Goal: Transaction & Acquisition: Download file/media

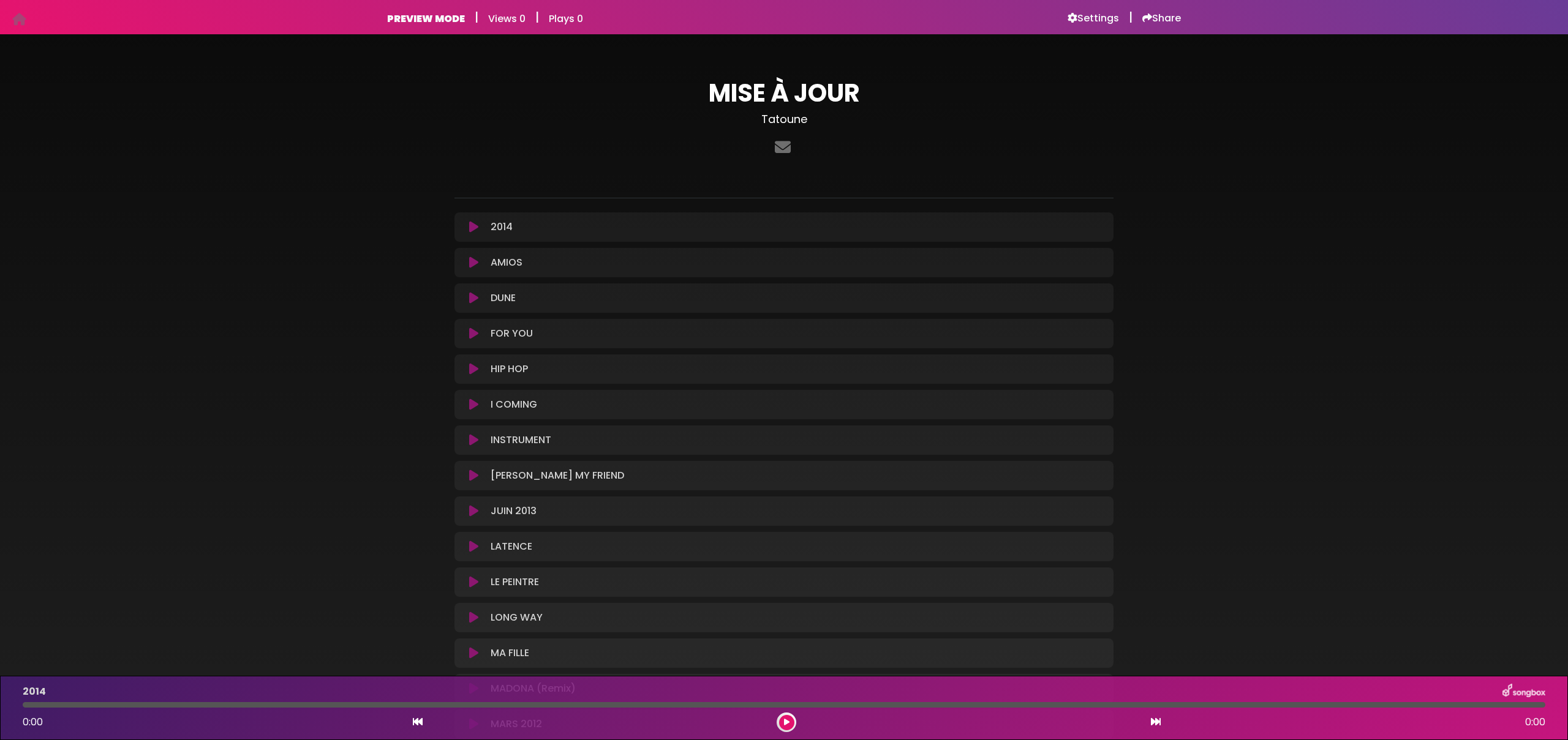
click at [786, 723] on icon at bounding box center [787, 722] width 5 height 7
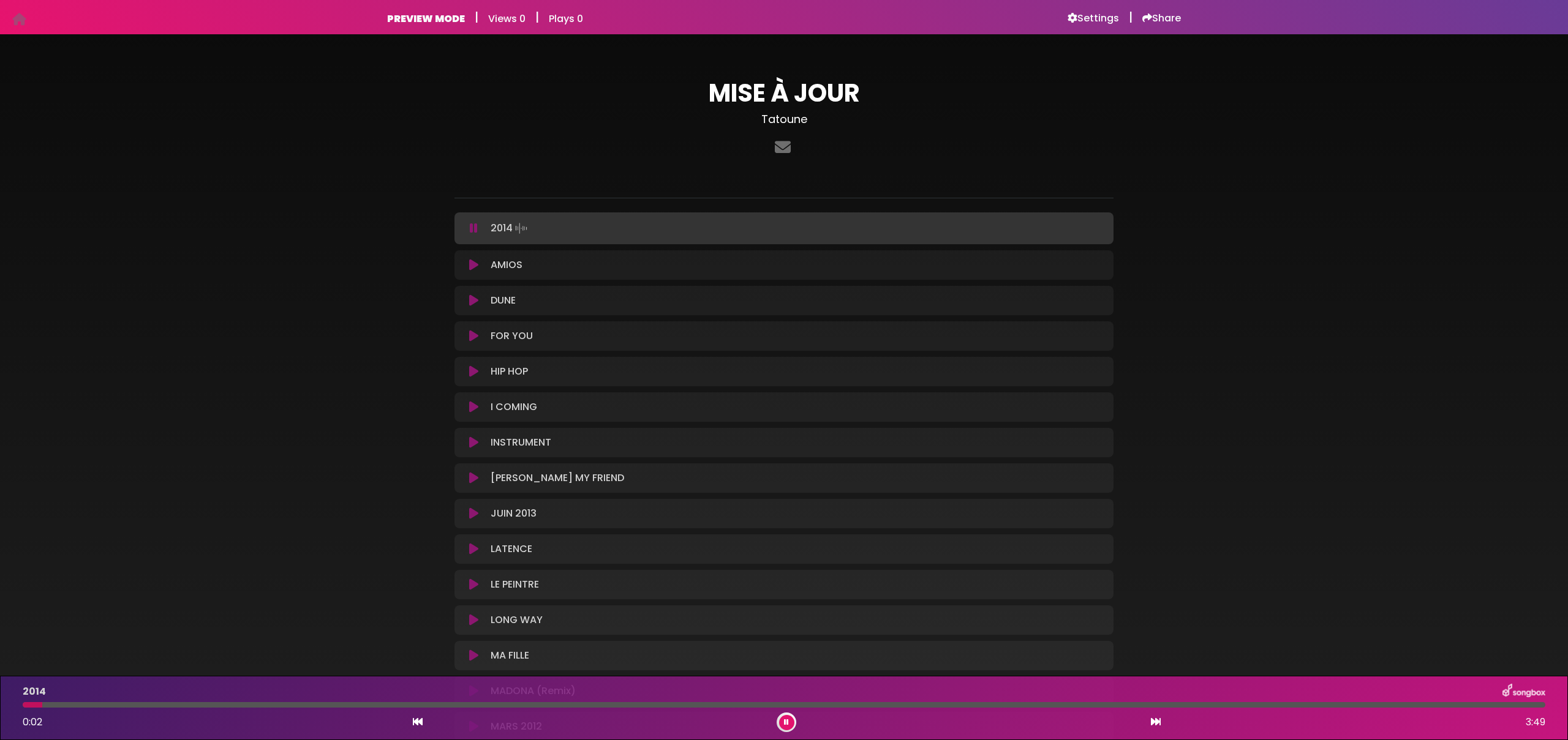
click at [787, 724] on icon at bounding box center [786, 722] width 5 height 7
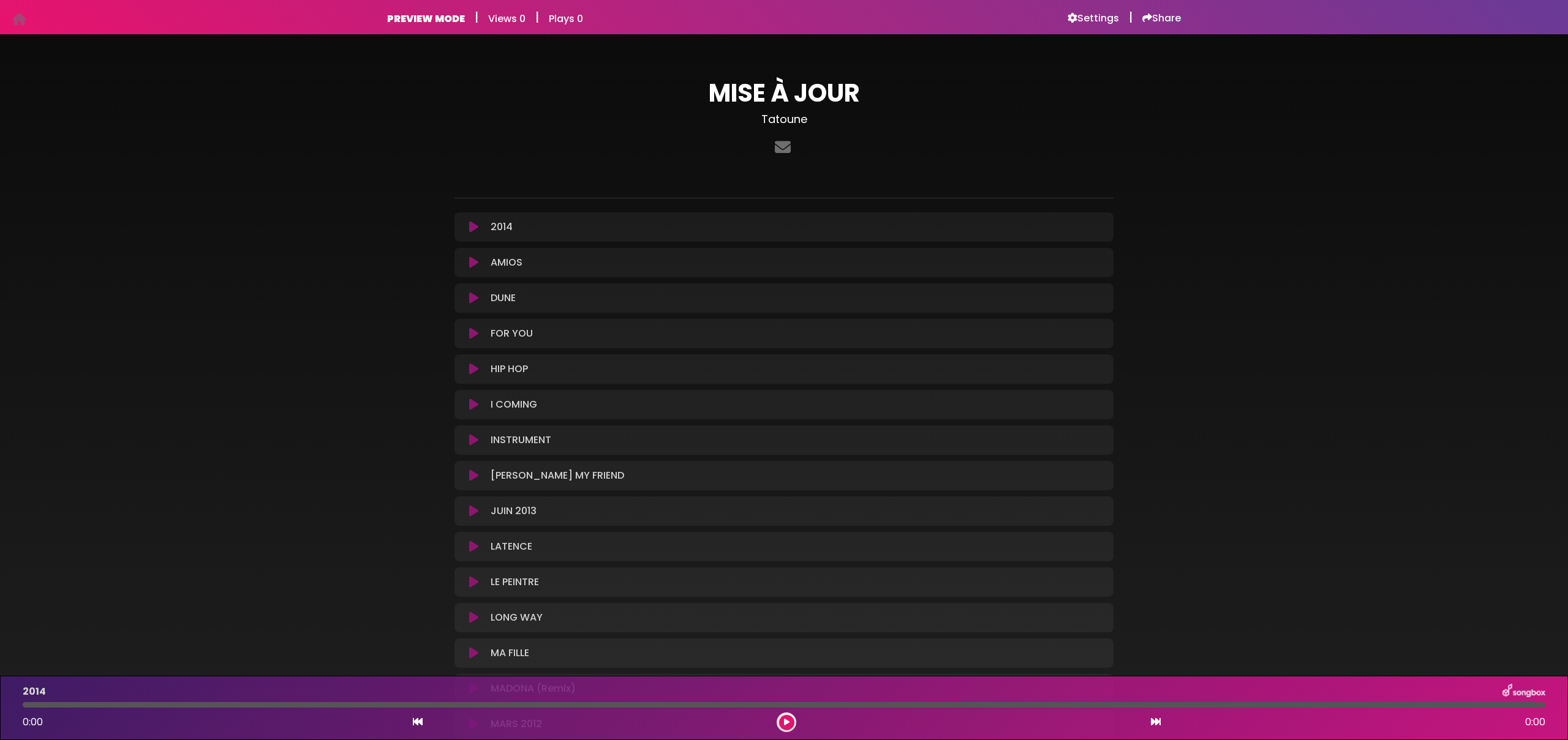
click at [1117, 84] on div "MISE À JOUR Tatoune" at bounding box center [784, 119] width 674 height 81
click at [1110, 21] on h6 "Settings" at bounding box center [1093, 18] width 52 height 12
click at [253, 285] on div "MISE À JOUR Tatoune" at bounding box center [784, 670] width 1568 height 1243
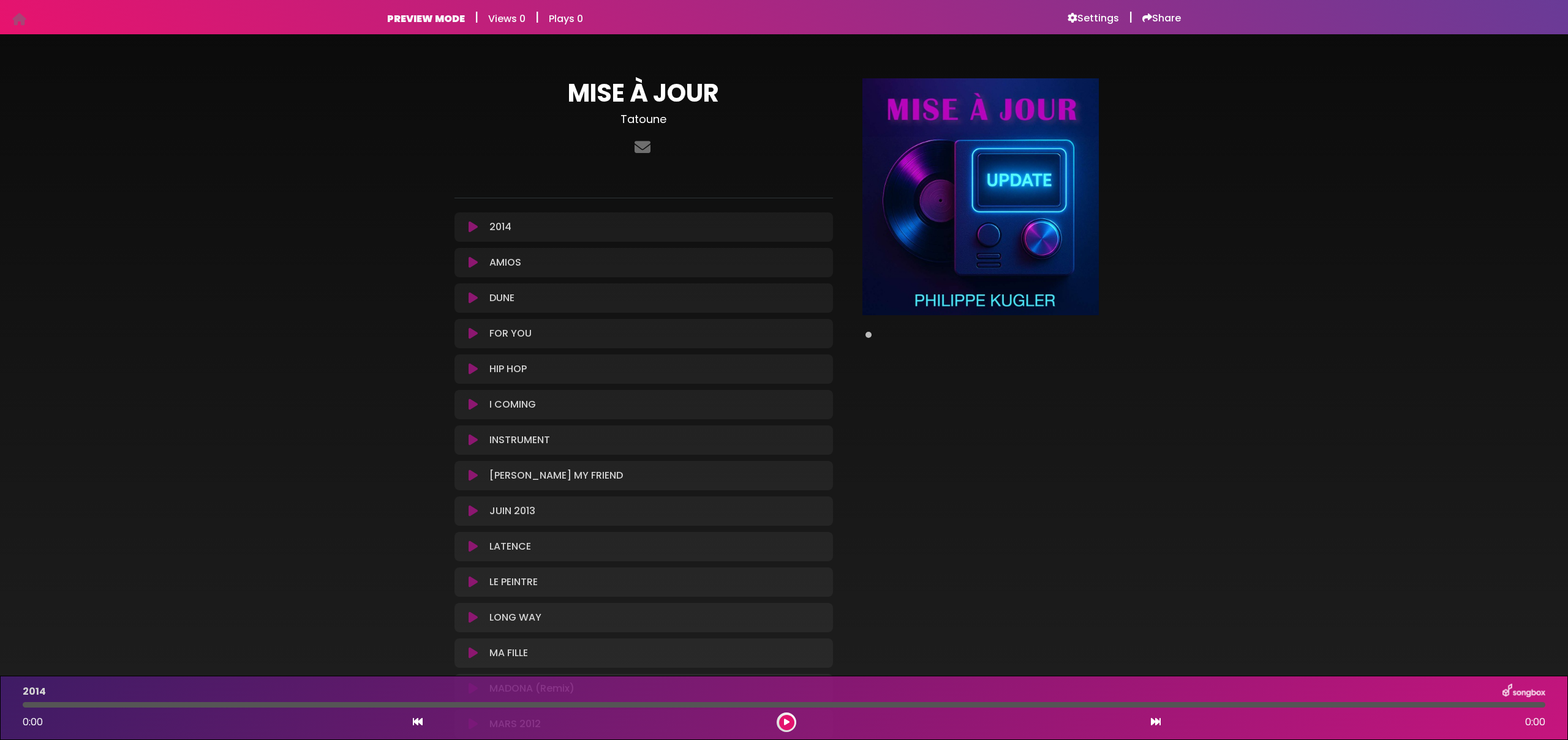
click at [1375, 400] on div "MISE À JOUR Tatoune" at bounding box center [784, 670] width 1568 height 1243
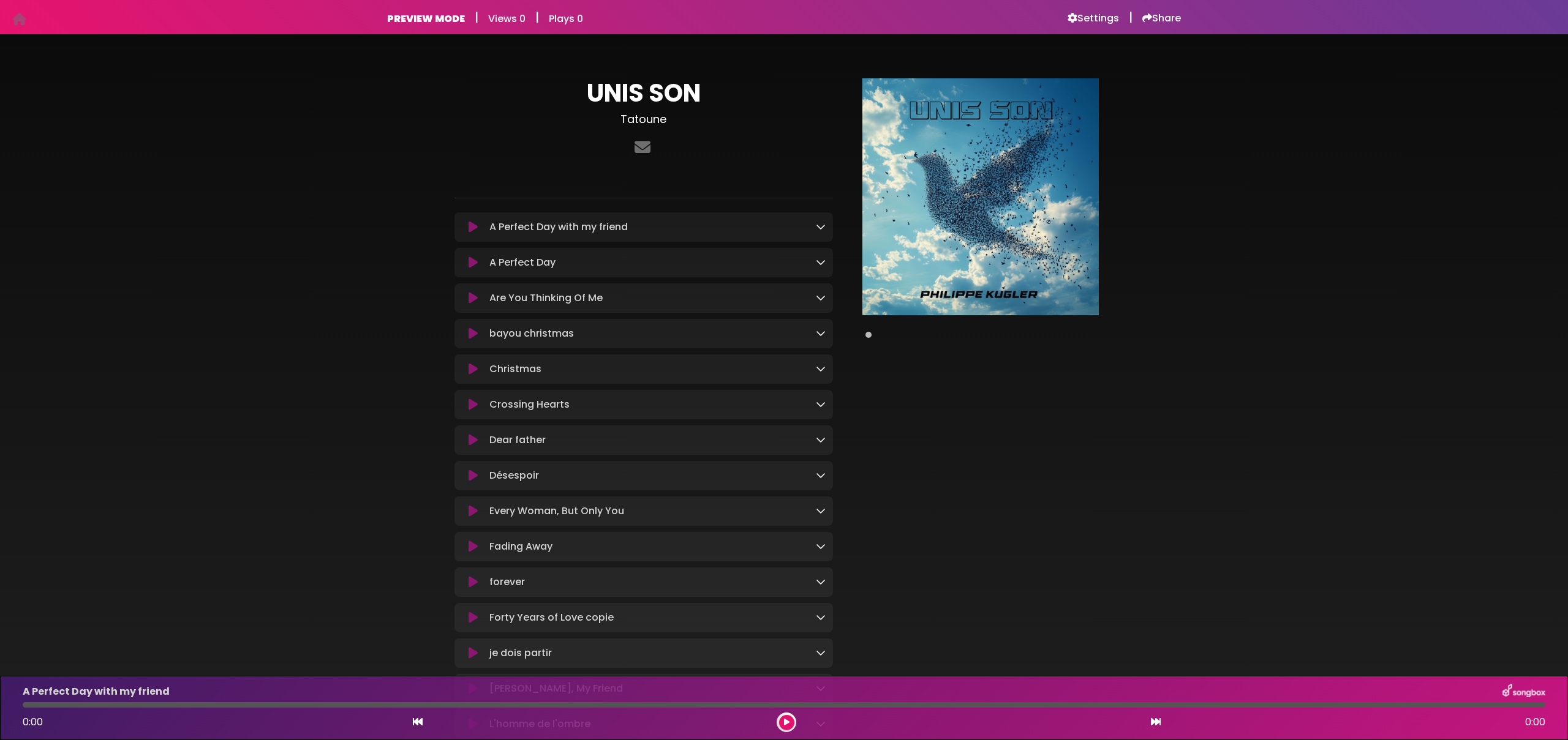
click at [329, 177] on div "UNIS SON [PERSON_NAME] ×" at bounding box center [784, 723] width 1568 height 1349
click at [1273, 402] on div "UNIS SON Tatoune ×" at bounding box center [784, 723] width 1568 height 1349
click at [233, 296] on div "UNIS SON Tatoune ×" at bounding box center [784, 723] width 1568 height 1349
click at [818, 230] on icon at bounding box center [820, 226] width 10 height 10
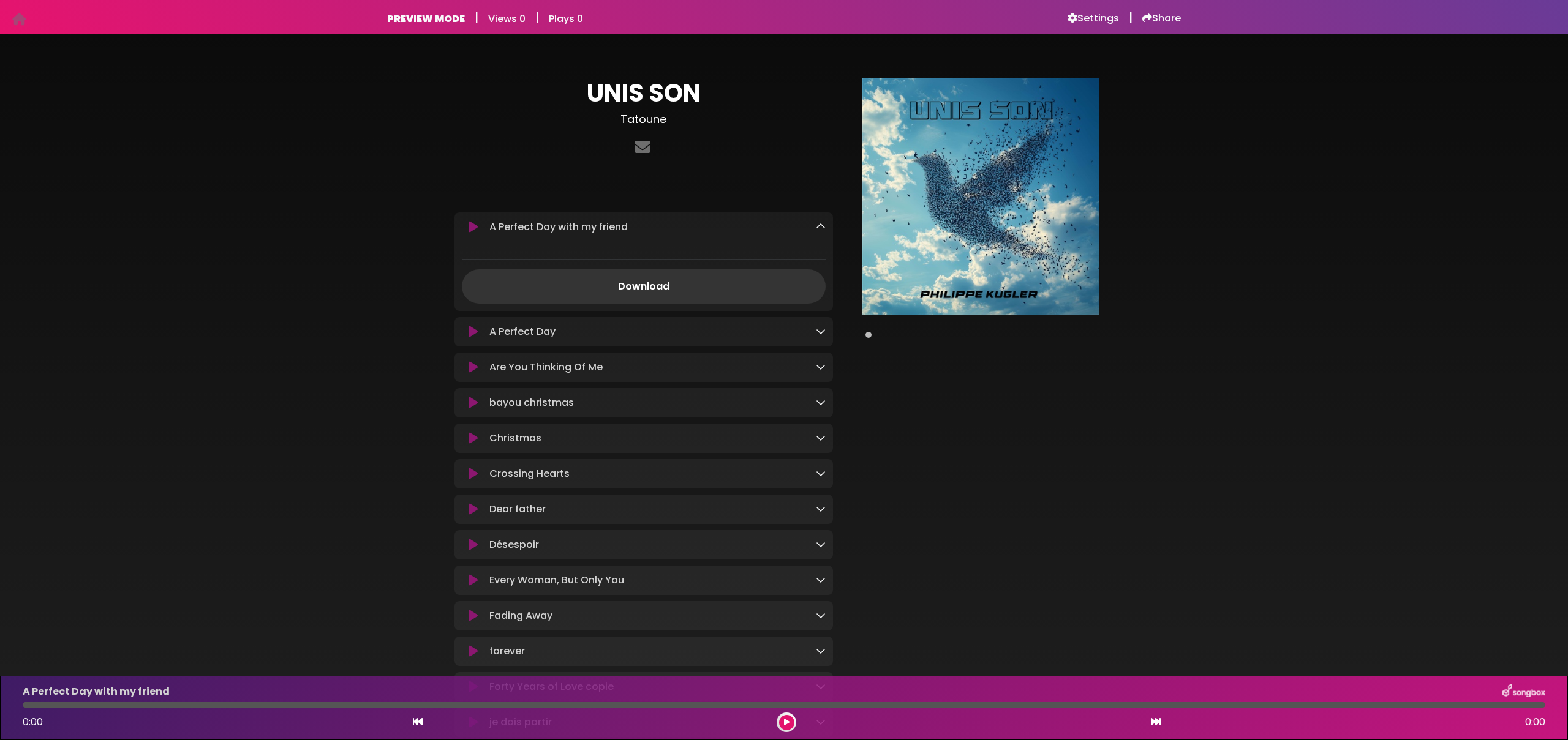
click at [818, 230] on icon at bounding box center [820, 226] width 10 height 10
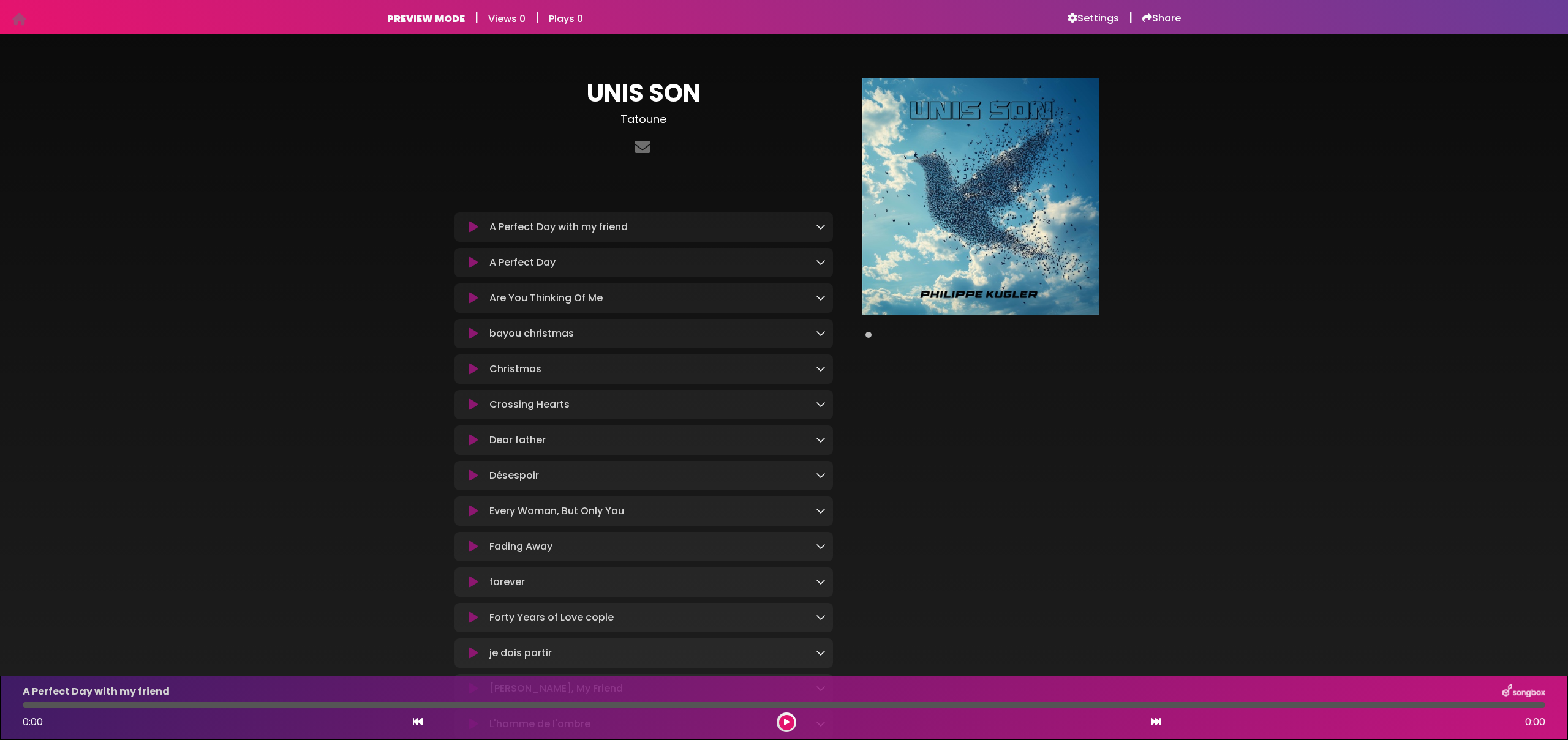
click at [1002, 377] on div at bounding box center [981, 731] width 281 height 1305
click at [820, 475] on icon at bounding box center [820, 475] width 10 height 10
click at [824, 477] on icon at bounding box center [820, 475] width 10 height 10
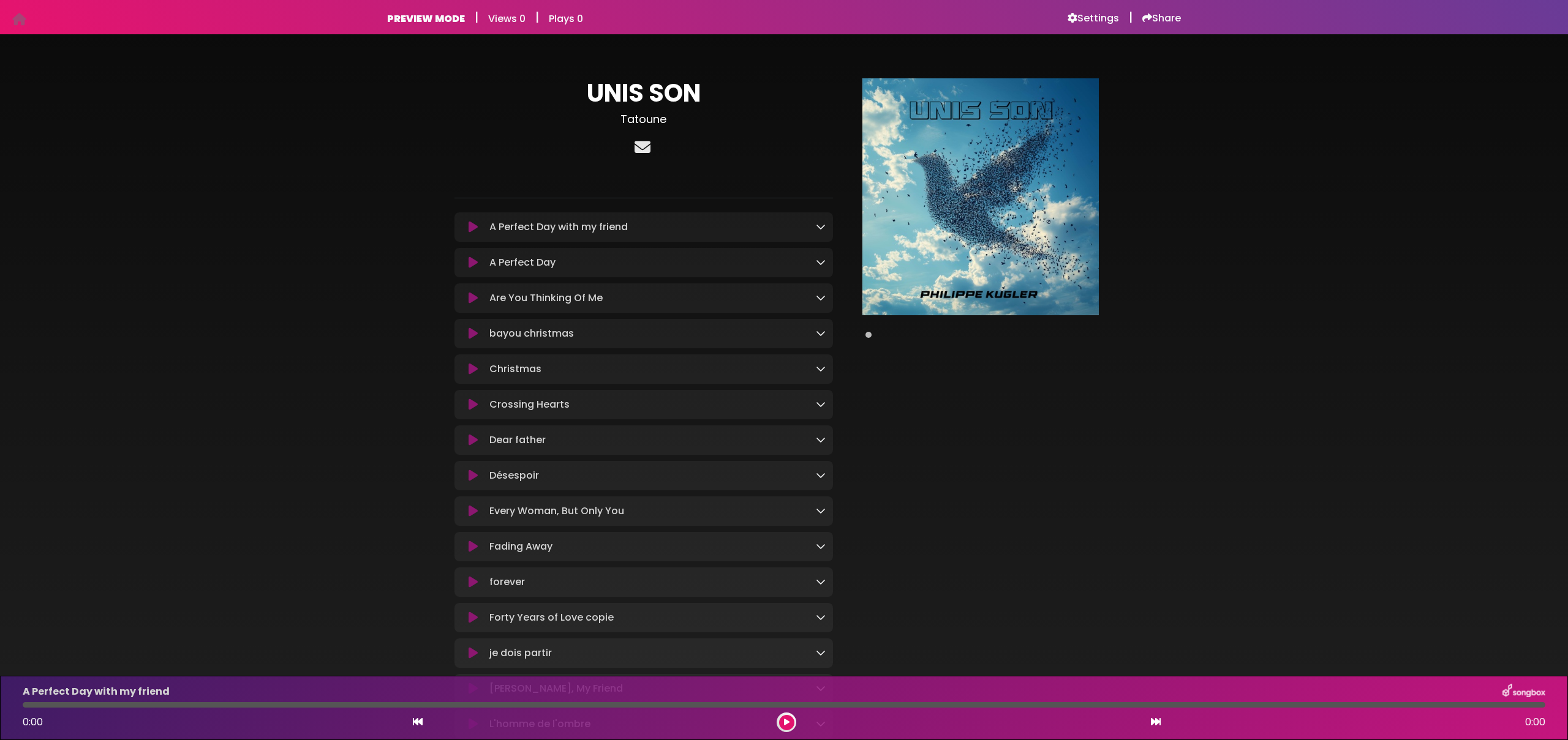
click at [645, 149] on icon at bounding box center [642, 147] width 21 height 16
click at [1059, 426] on div at bounding box center [981, 731] width 281 height 1305
click at [343, 312] on div "UNIS SON Tatoune ×" at bounding box center [784, 723] width 1568 height 1349
drag, startPoint x: 1194, startPoint y: 399, endPoint x: 1115, endPoint y: 338, distance: 99.8
click at [1194, 398] on div "UNIS SON Tatoune ×" at bounding box center [784, 723] width 1568 height 1349
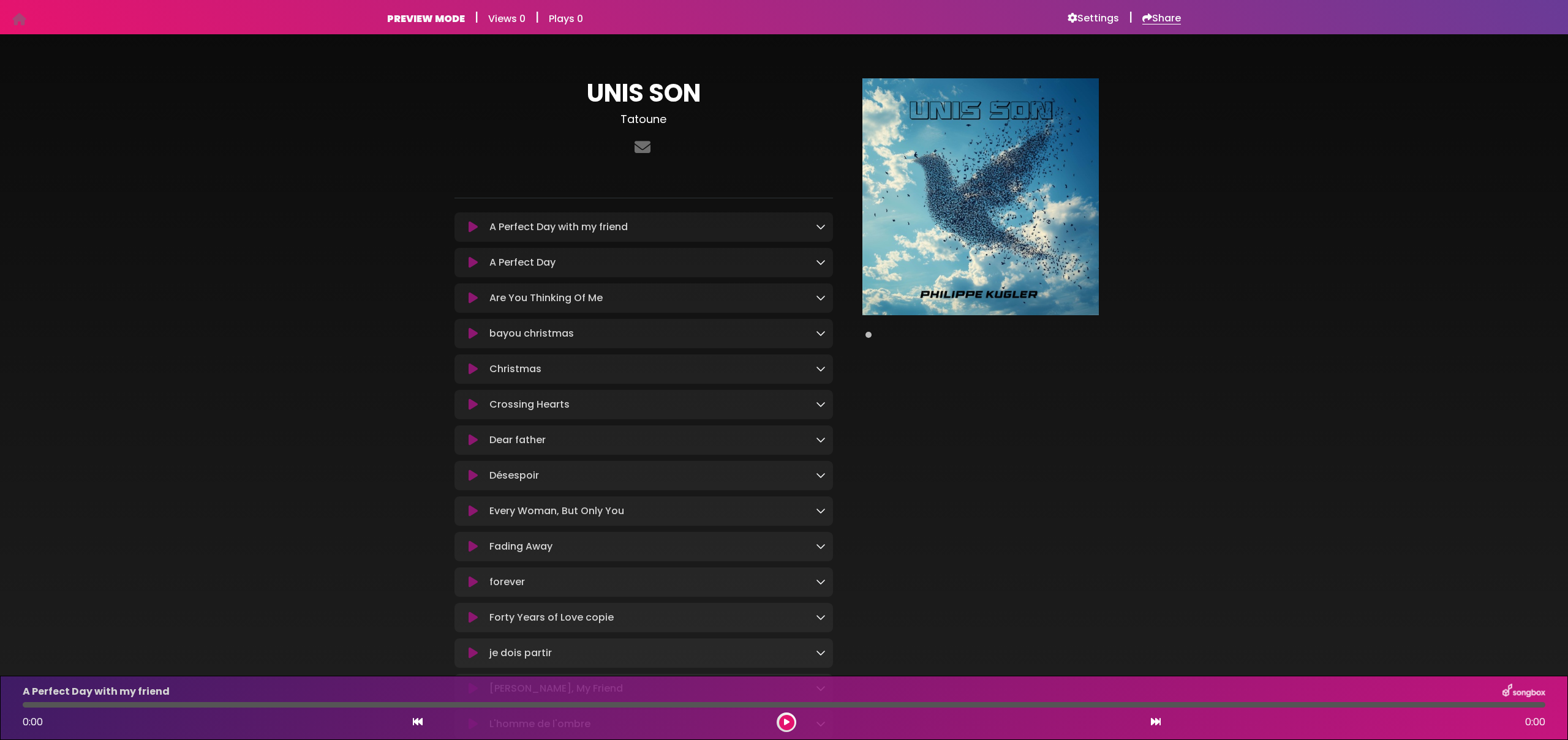
click at [1157, 24] on h6 "Share" at bounding box center [1161, 18] width 38 height 12
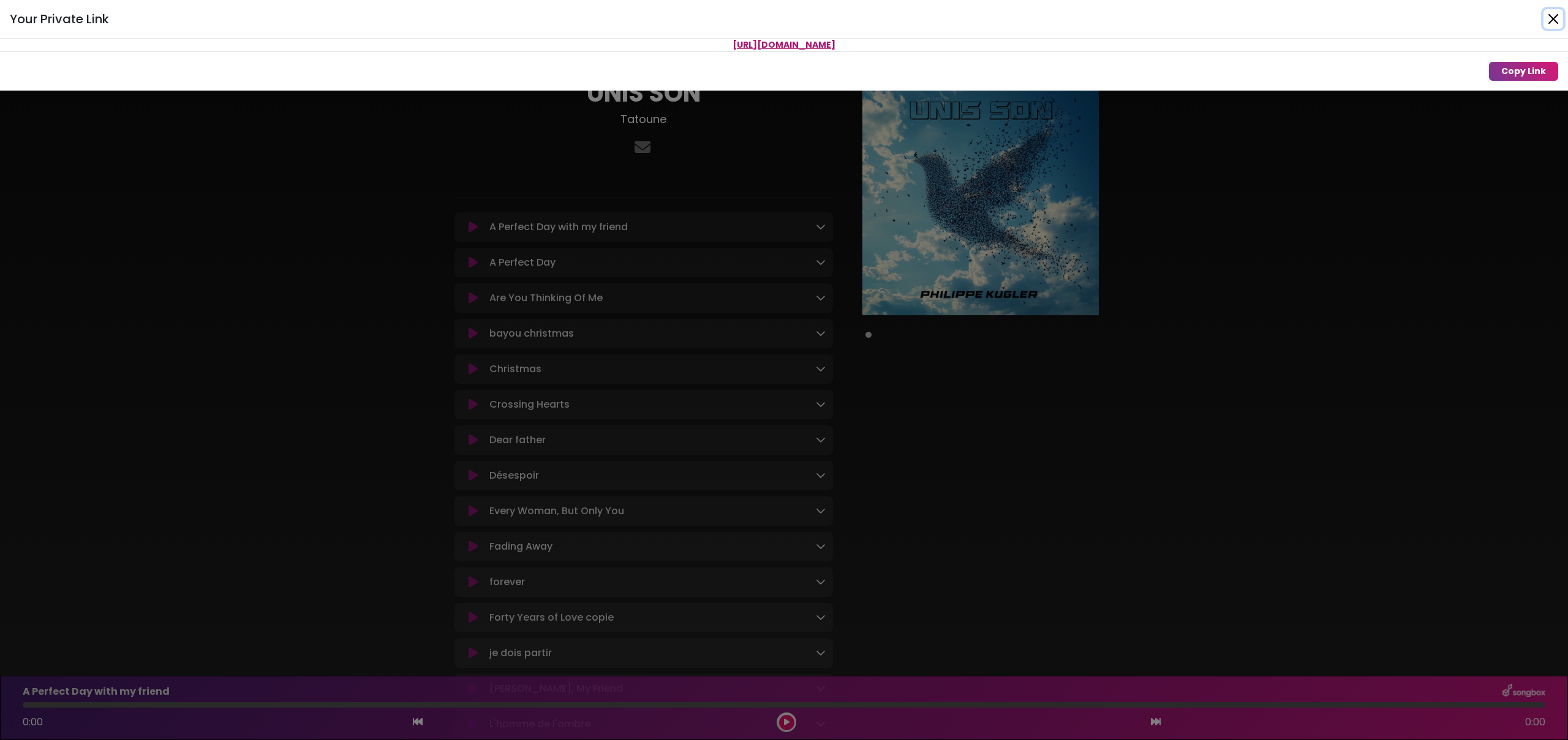
click at [1554, 21] on button "Close" at bounding box center [1553, 19] width 19 height 19
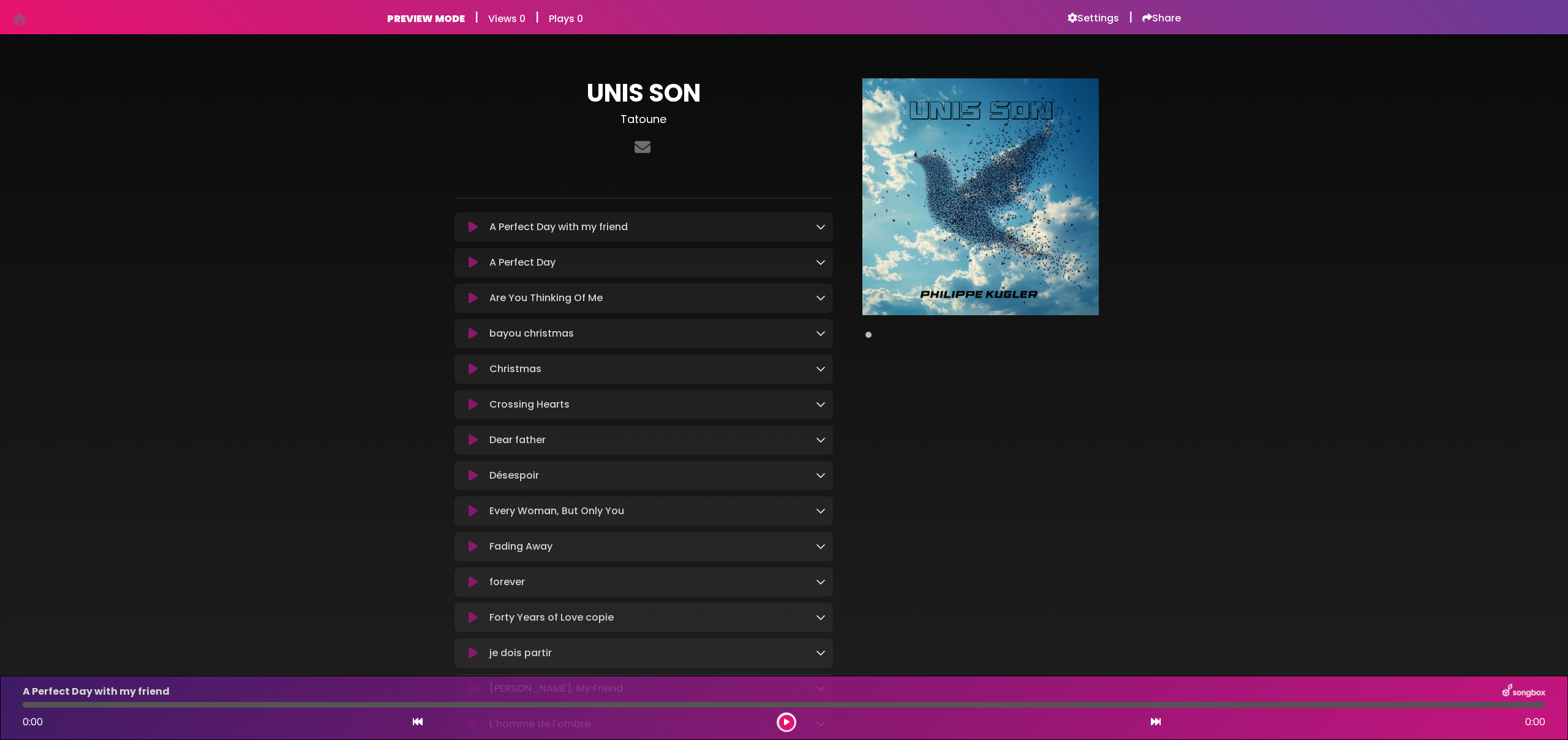
click at [67, 246] on div "UNIS SON Tatoune ×" at bounding box center [784, 723] width 1568 height 1349
click at [406, 21] on h6 "PREVIEW MODE" at bounding box center [426, 18] width 78 height 11
click at [505, 17] on h6 "Views 0" at bounding box center [507, 18] width 38 height 11
click at [22, 19] on icon at bounding box center [19, 19] width 14 height 1
click at [1207, 445] on div "UNIS SON Tatoune ×" at bounding box center [784, 723] width 1568 height 1349
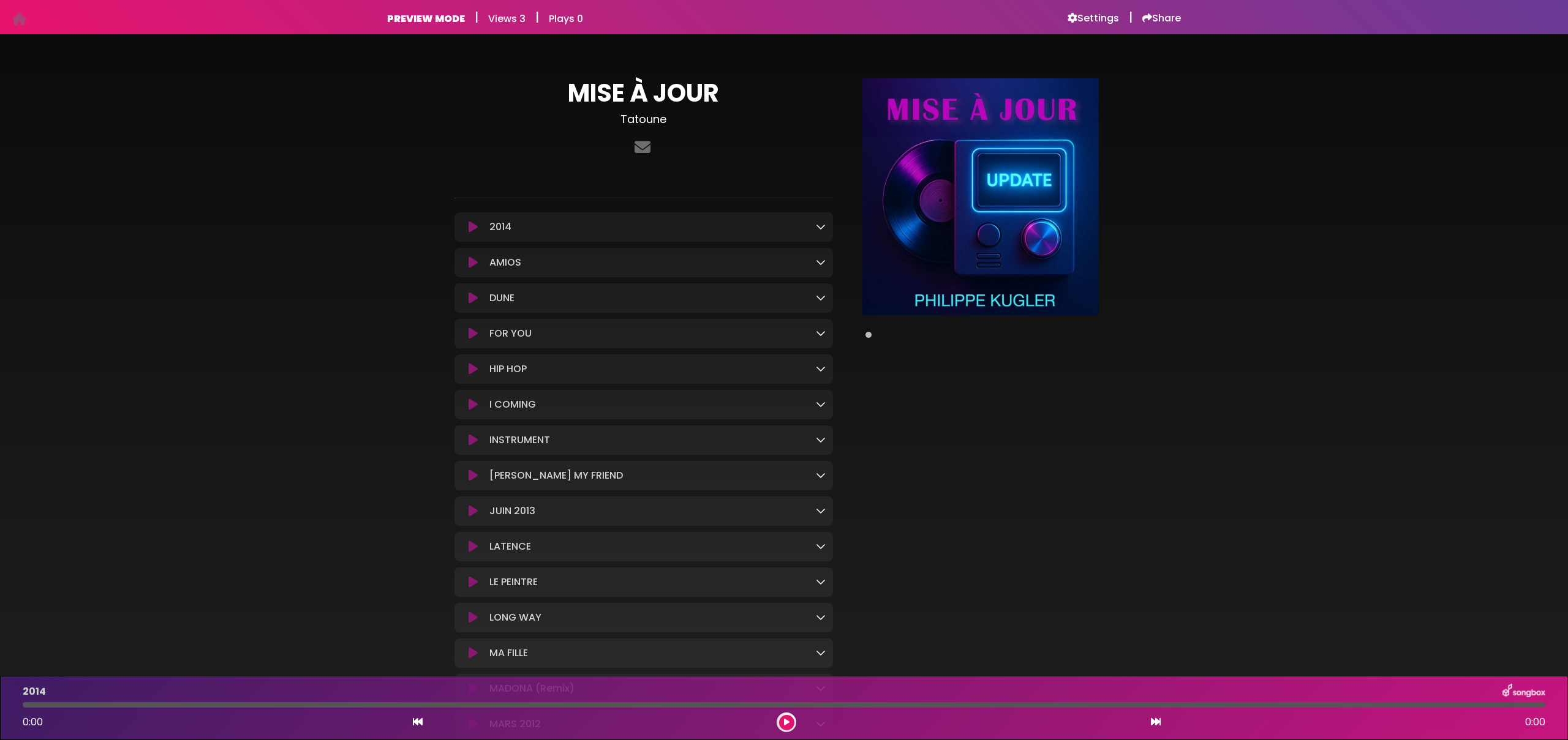
click at [152, 210] on div "MISE À JOUR Tatoune" at bounding box center [784, 670] width 1568 height 1243
click at [827, 371] on div "HIP HOP Loading Track..." at bounding box center [643, 369] width 378 height 15
click at [824, 373] on icon at bounding box center [820, 369] width 10 height 10
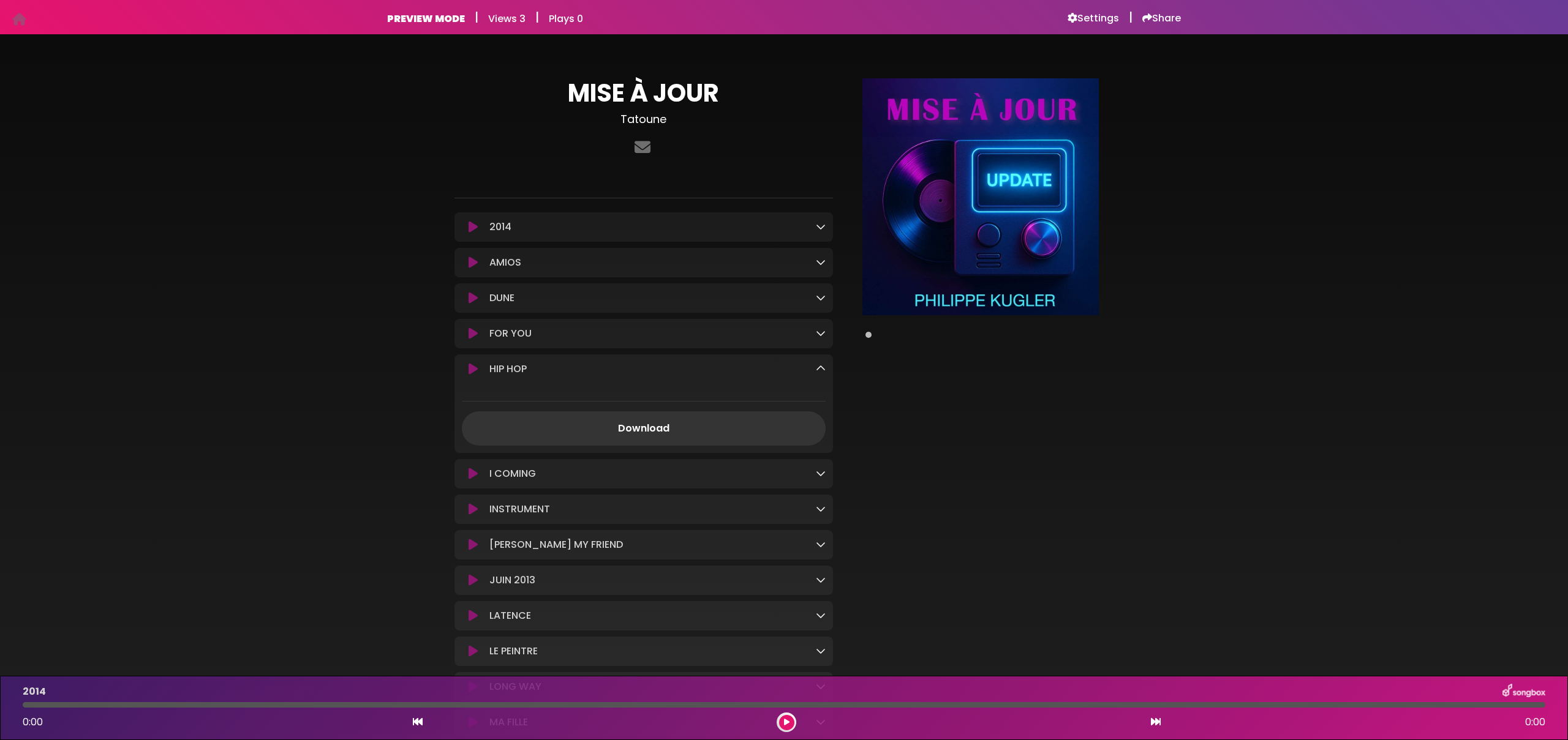
click at [1048, 441] on div at bounding box center [981, 712] width 281 height 1268
click at [723, 431] on link "Download" at bounding box center [644, 428] width 364 height 34
click at [1295, 265] on div "MISE À JOUR Tatoune" at bounding box center [784, 705] width 1568 height 1312
click at [1407, 107] on div "MISE À JOUR Tatoune" at bounding box center [784, 705] width 1568 height 1312
click at [241, 233] on div "MISE À JOUR Tatoune" at bounding box center [784, 705] width 1568 height 1312
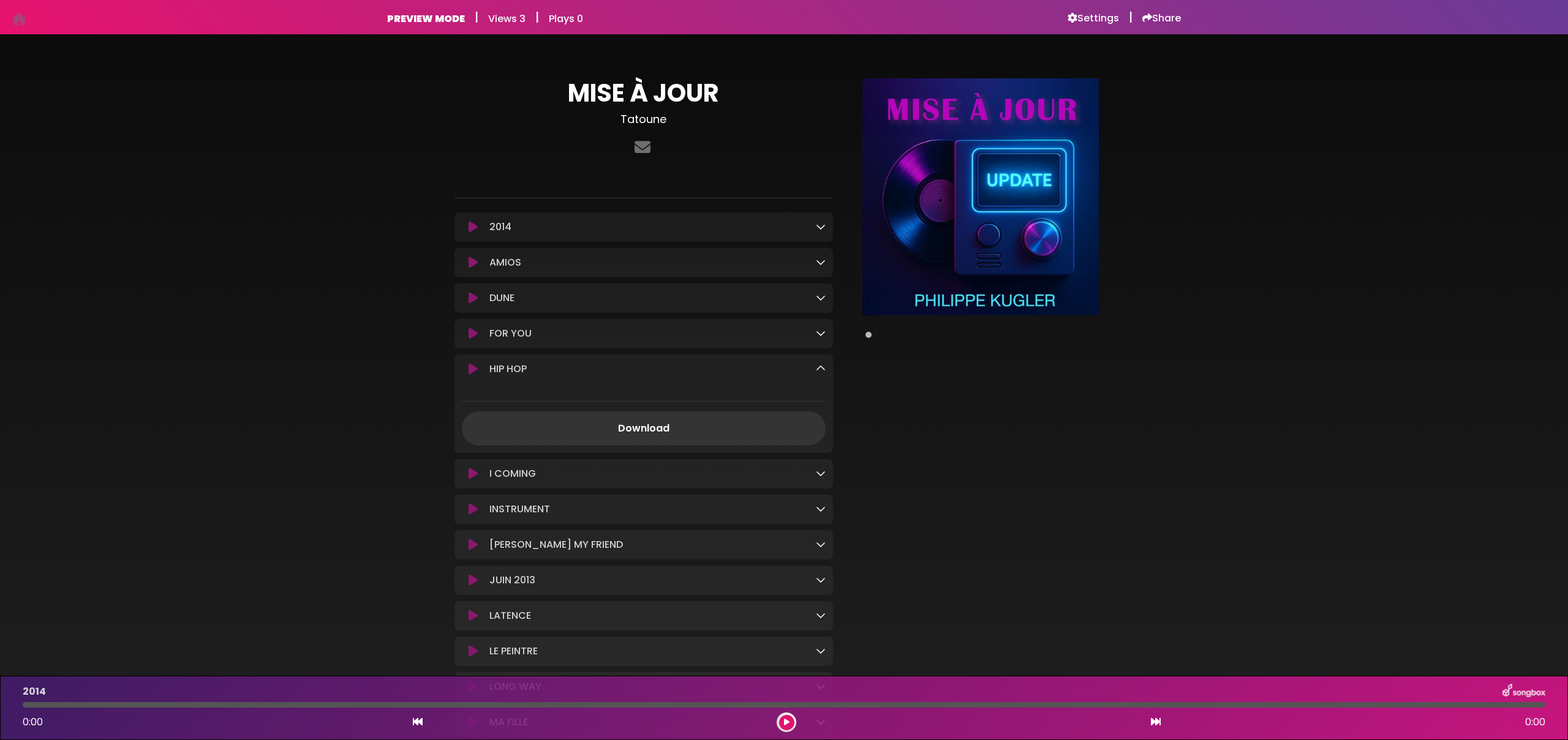
click at [914, 378] on div at bounding box center [981, 712] width 281 height 1268
click at [385, 112] on div "MISE À JOUR Tatoune" at bounding box center [783, 705] width 808 height 1312
